Goal: Information Seeking & Learning: Learn about a topic

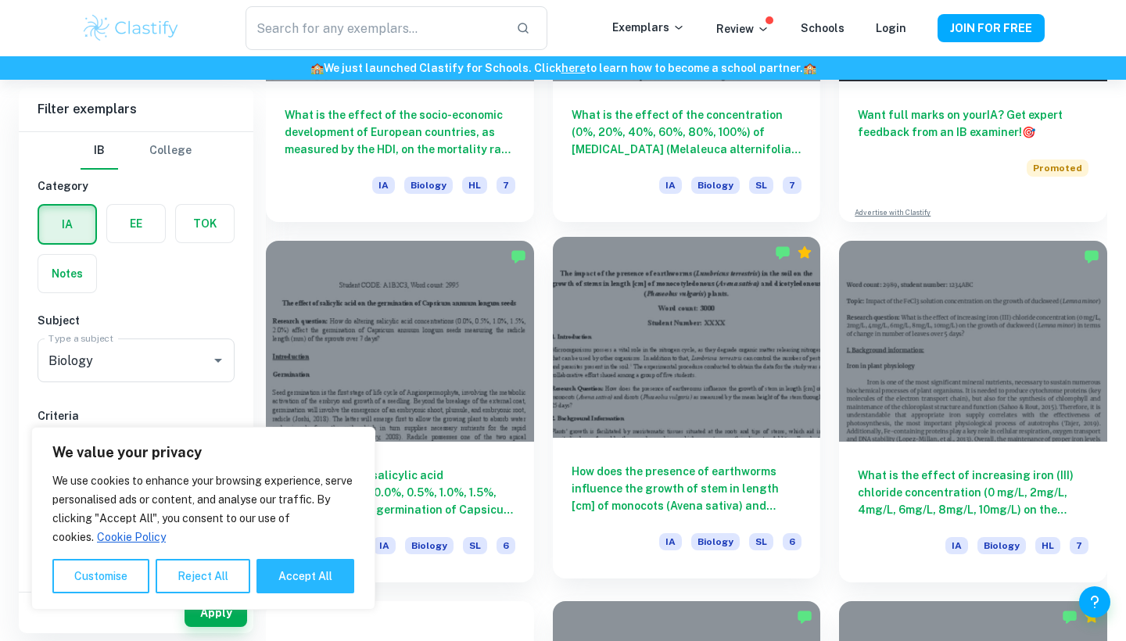
scroll to position [649, 0]
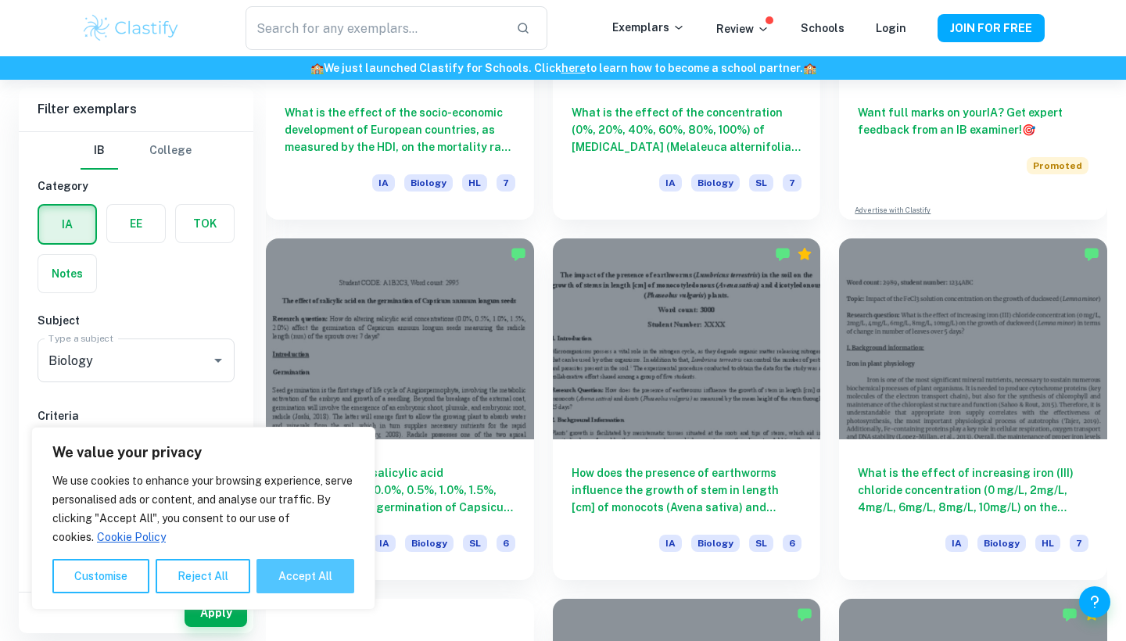
click at [314, 590] on button "Accept All" at bounding box center [305, 576] width 98 height 34
checkbox input "true"
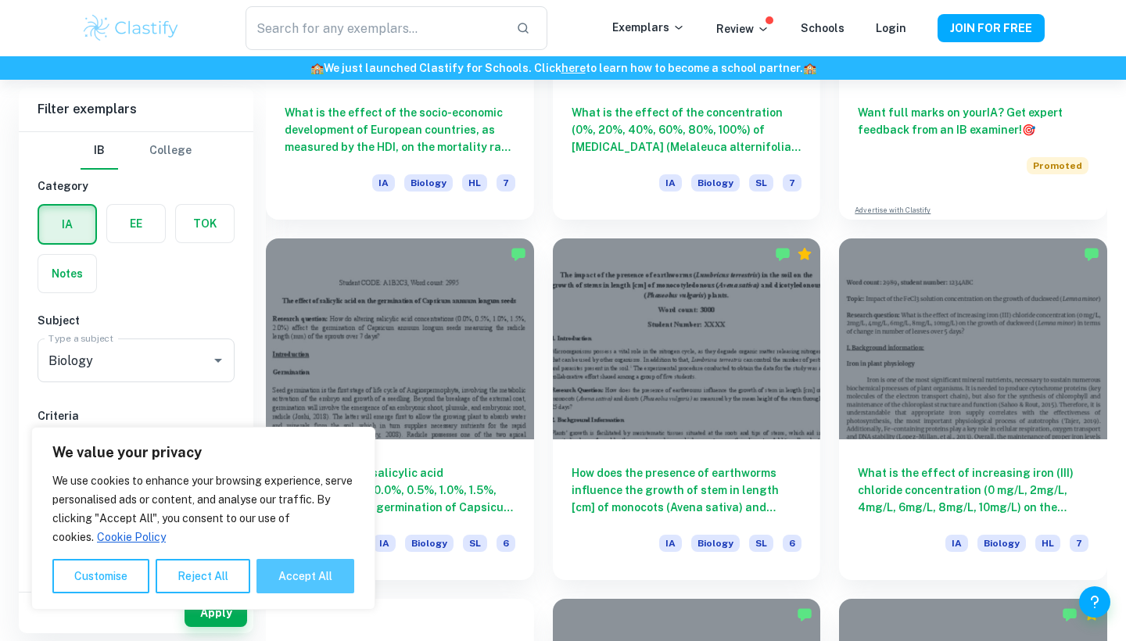
checkbox input "true"
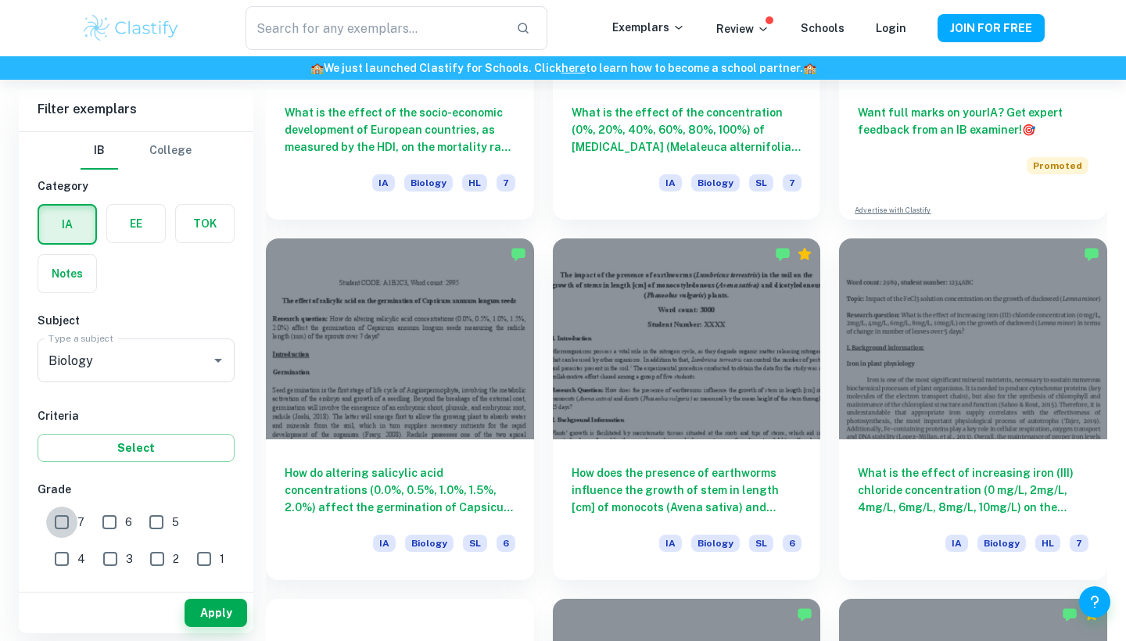
click at [53, 510] on input "7" at bounding box center [61, 522] width 31 height 31
checkbox input "true"
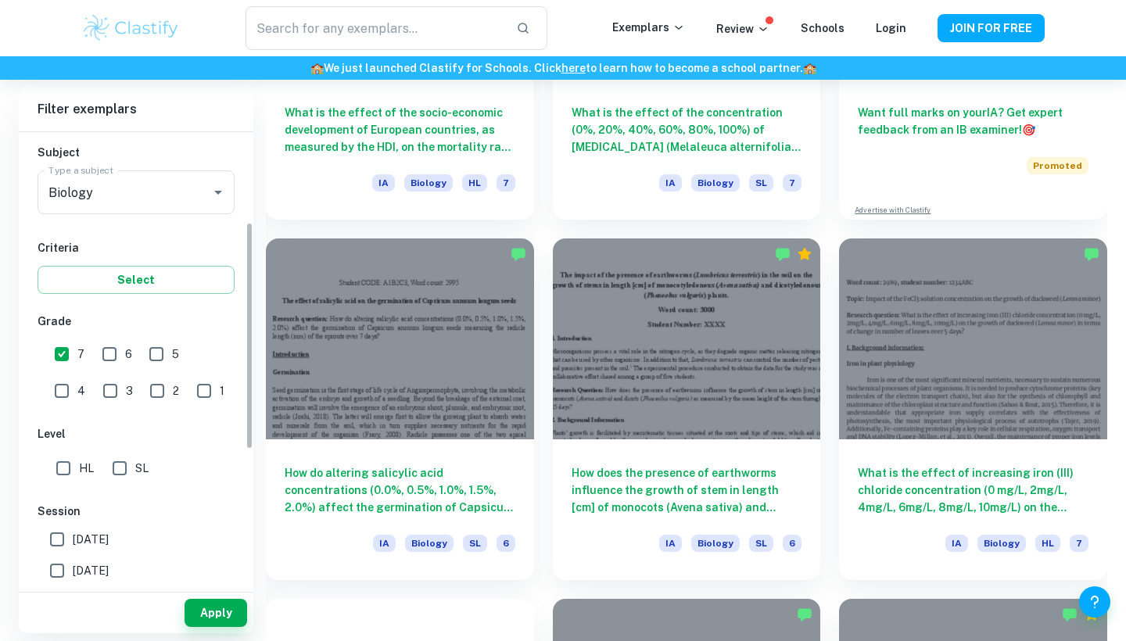
scroll to position [183, 0]
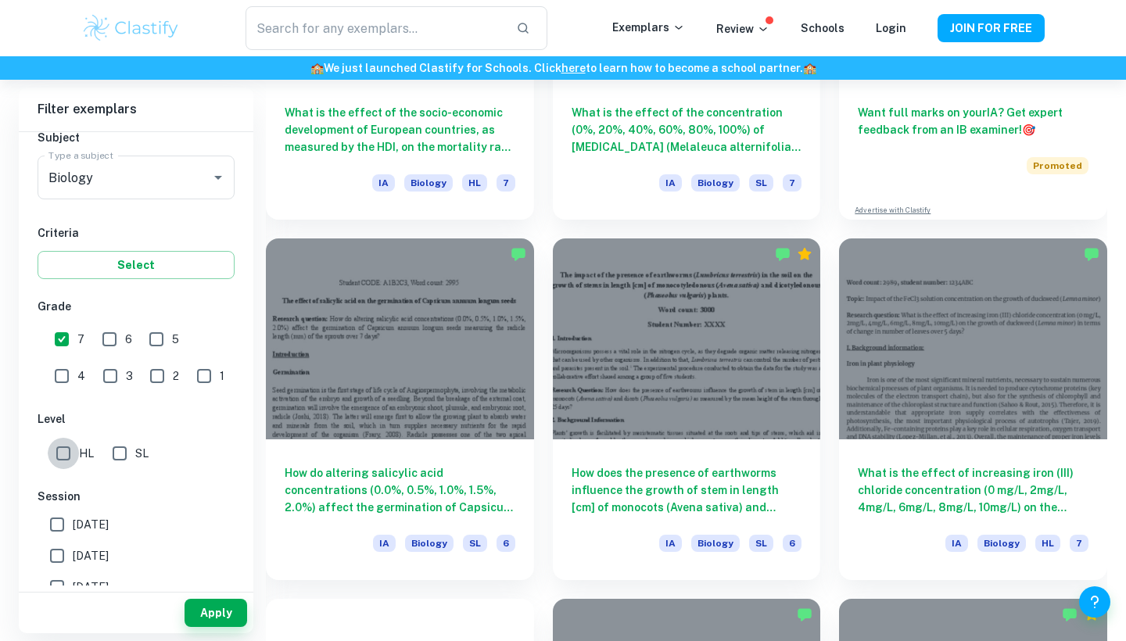
click at [63, 455] on input "HL" at bounding box center [63, 453] width 31 height 31
checkbox input "true"
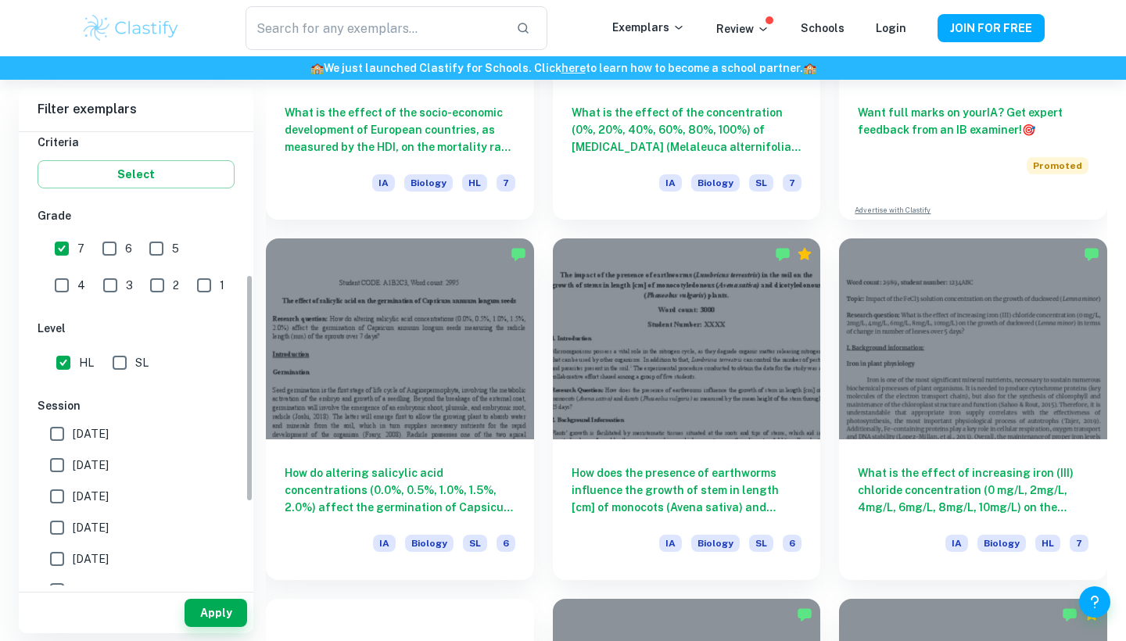
scroll to position [287, 0]
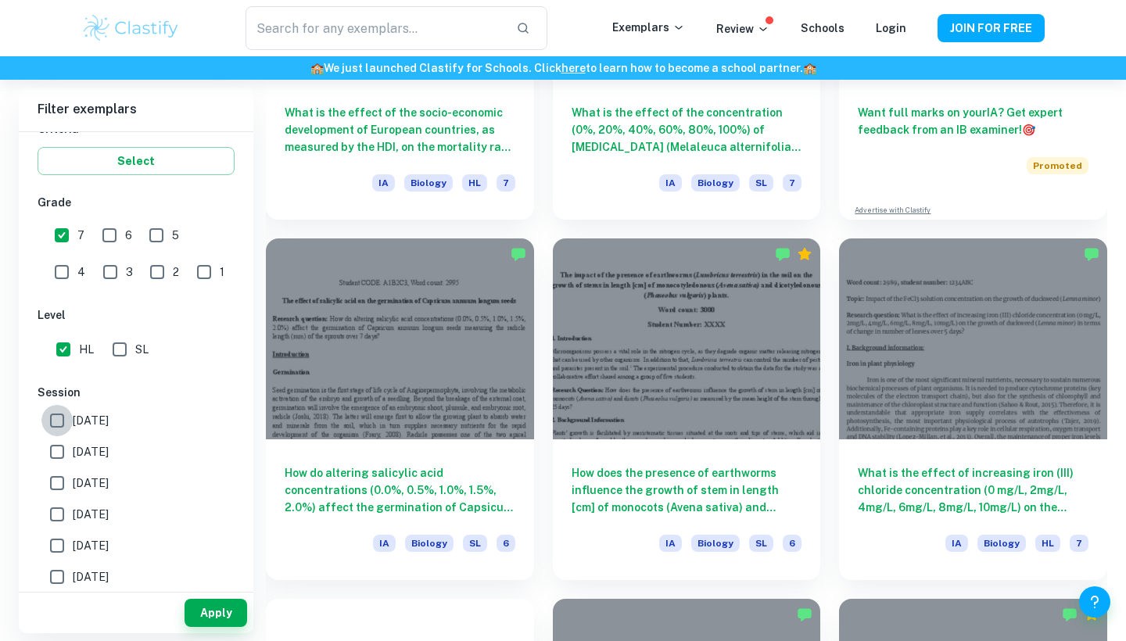
click at [57, 418] on input "[DATE]" at bounding box center [56, 420] width 31 height 31
click at [59, 414] on input "[DATE]" at bounding box center [56, 420] width 31 height 31
checkbox input "false"
click at [228, 604] on button "Apply" at bounding box center [216, 613] width 63 height 28
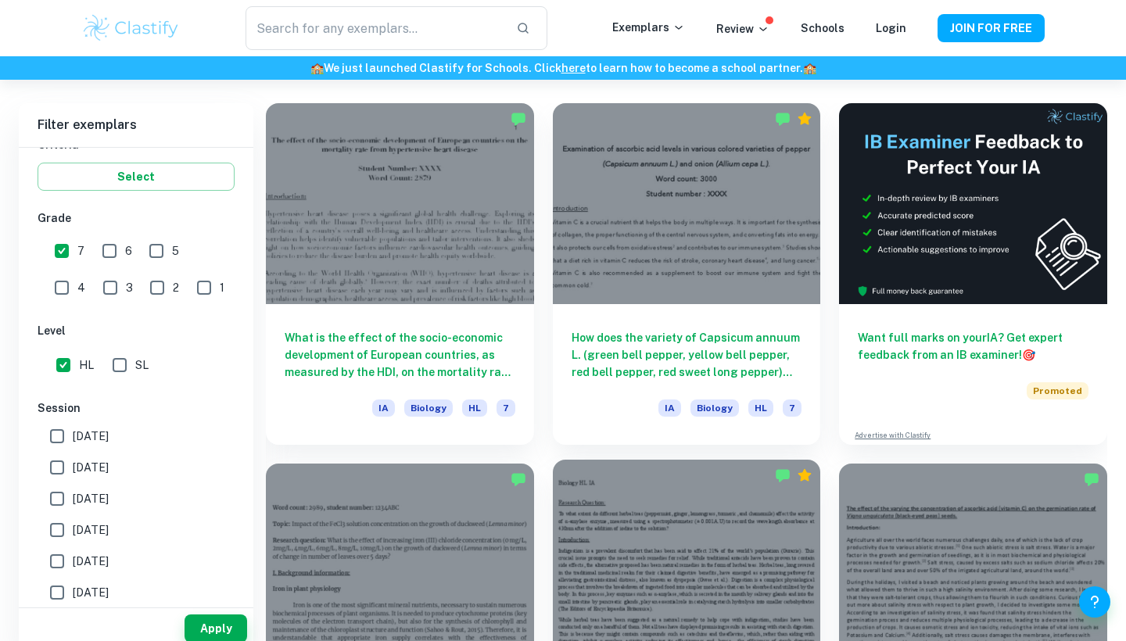
scroll to position [458, 0]
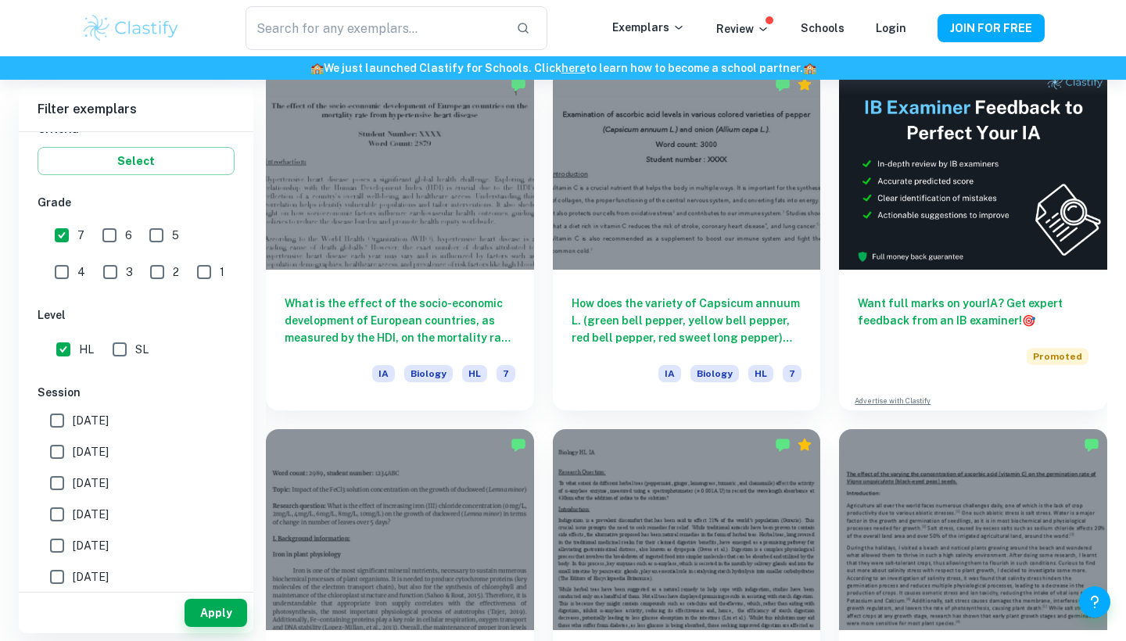
click at [110, 227] on input "6" at bounding box center [109, 235] width 31 height 31
checkbox input "true"
click at [158, 232] on input "5" at bounding box center [156, 235] width 31 height 31
checkbox input "true"
click at [214, 615] on button "Apply" at bounding box center [216, 613] width 63 height 28
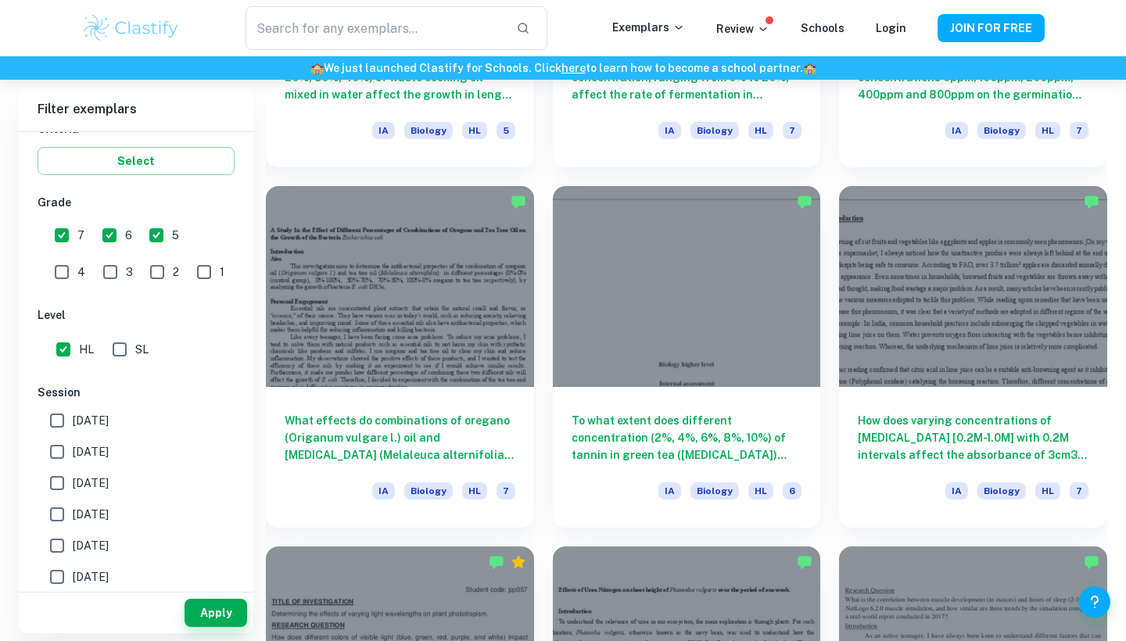
scroll to position [7550, 0]
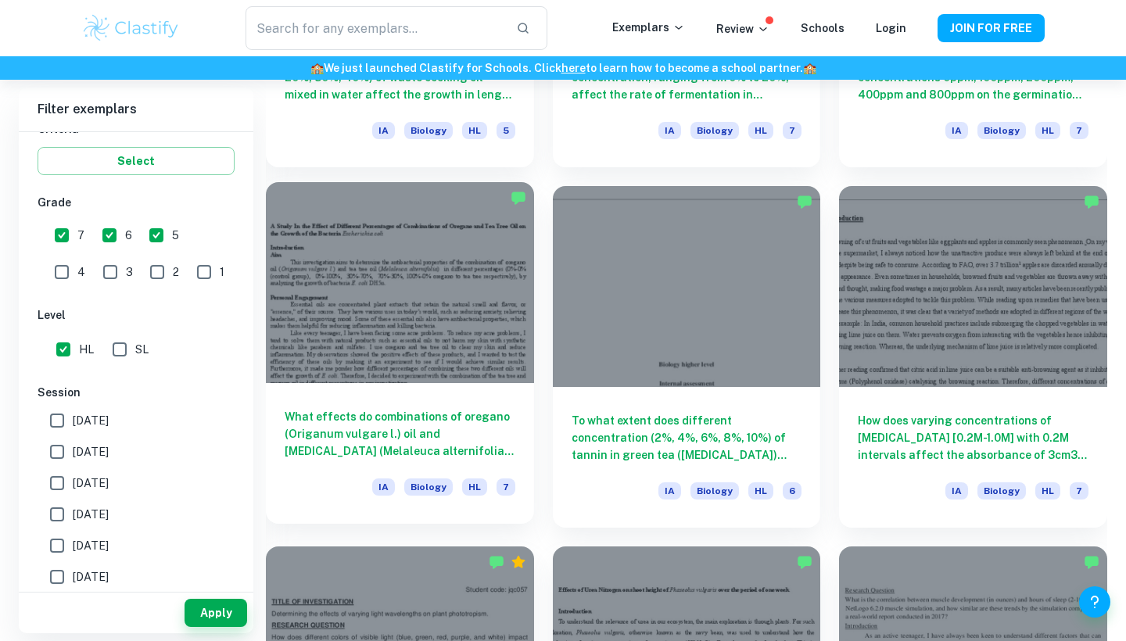
click at [504, 456] on h6 "What effects do combinations of oregano (Origanum vulgare l.) oil and [MEDICAL_…" at bounding box center [400, 434] width 231 height 52
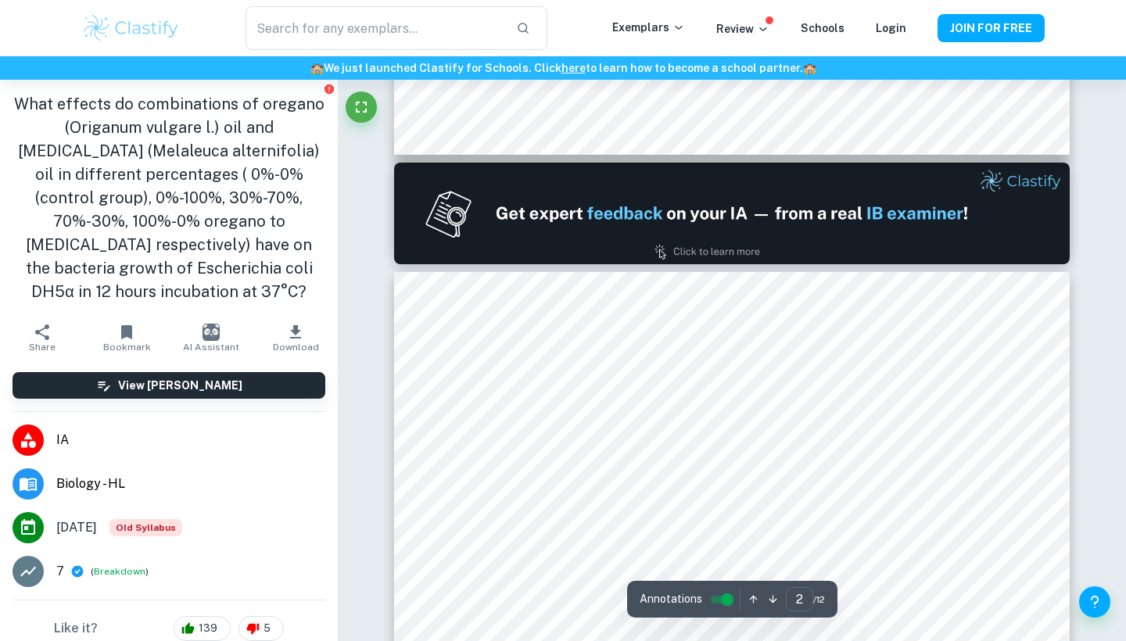
scroll to position [884, 1]
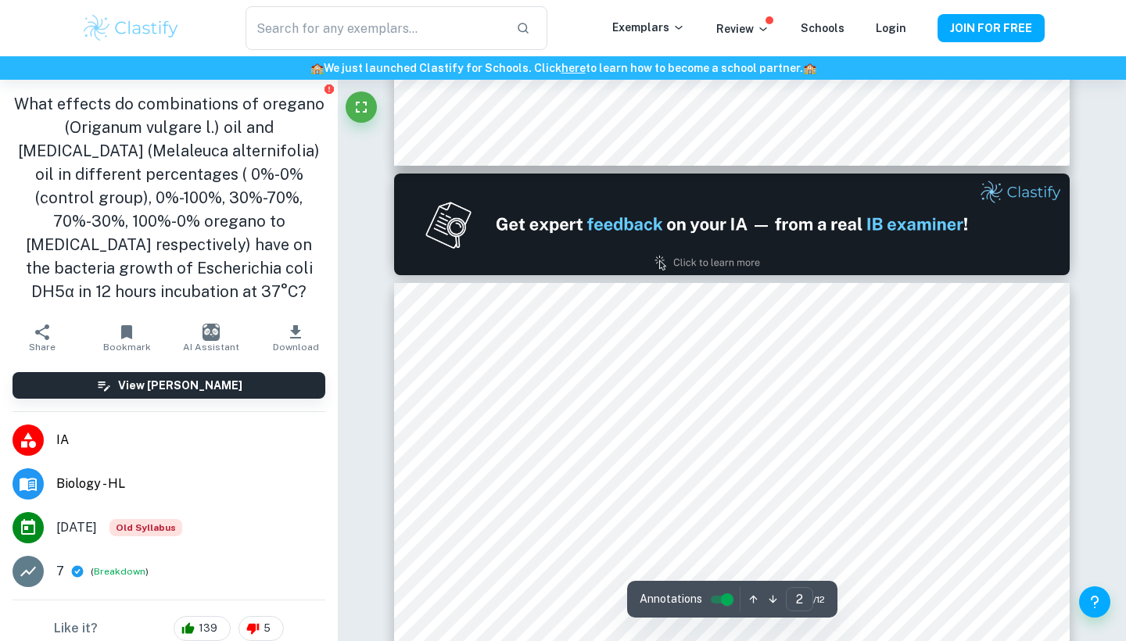
type input "1"
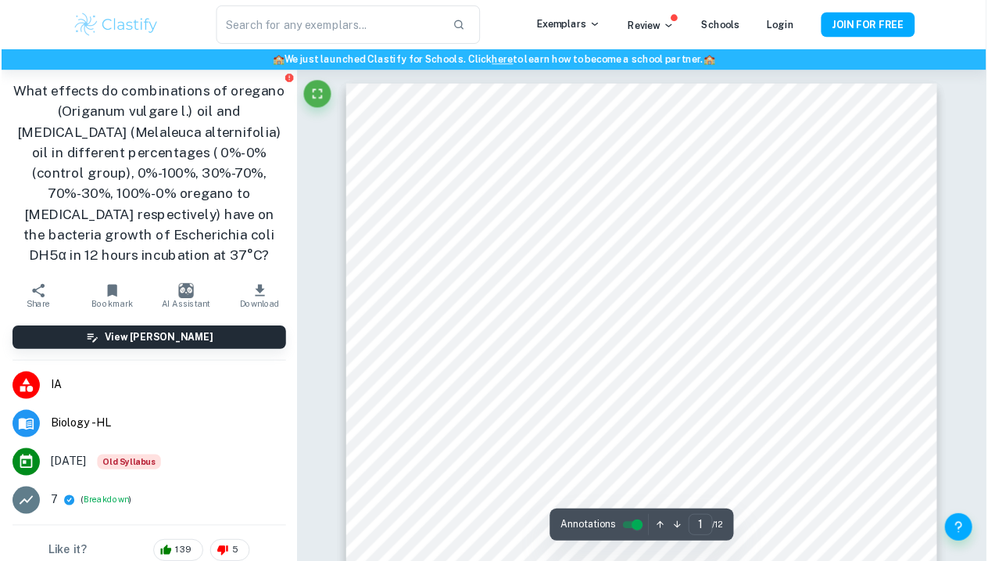
scroll to position [0, 0]
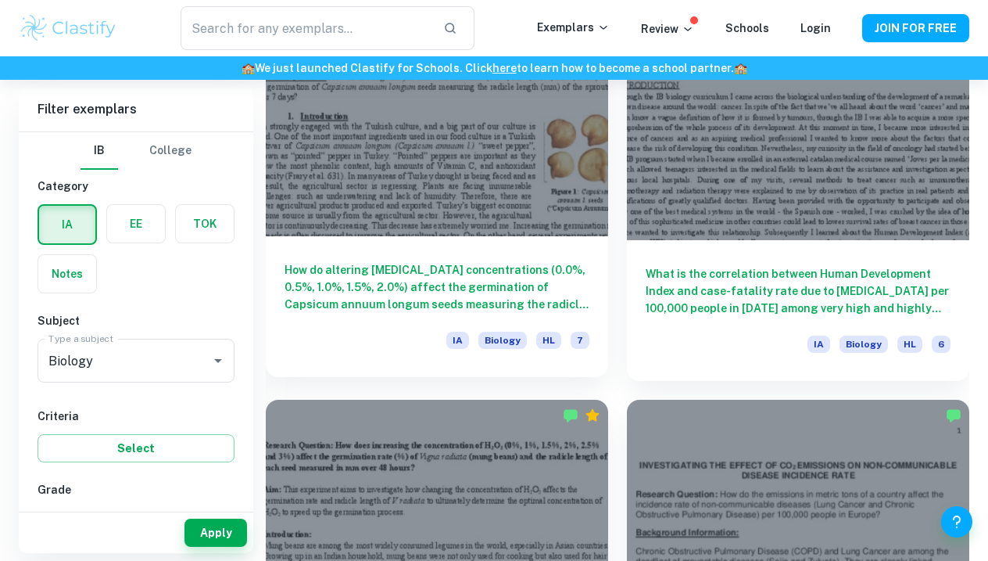
scroll to position [9286, 0]
